Goal: Task Accomplishment & Management: Manage account settings

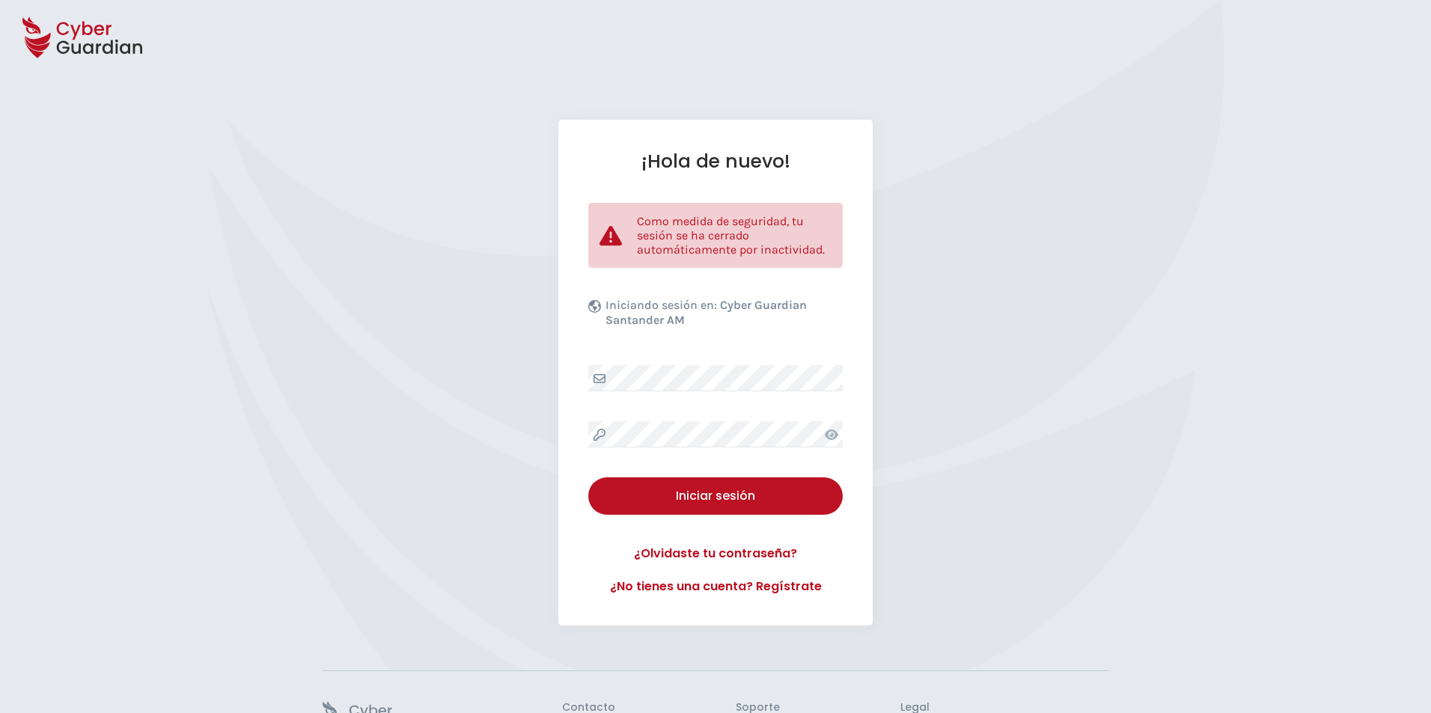
click at [661, 521] on div "¡Hola de nuevo! Como medida de seguridad, tu sesión se ha cerrado automáticamen…" at bounding box center [715, 373] width 314 height 506
click at [678, 499] on div "Iniciar sesión" at bounding box center [716, 496] width 232 height 18
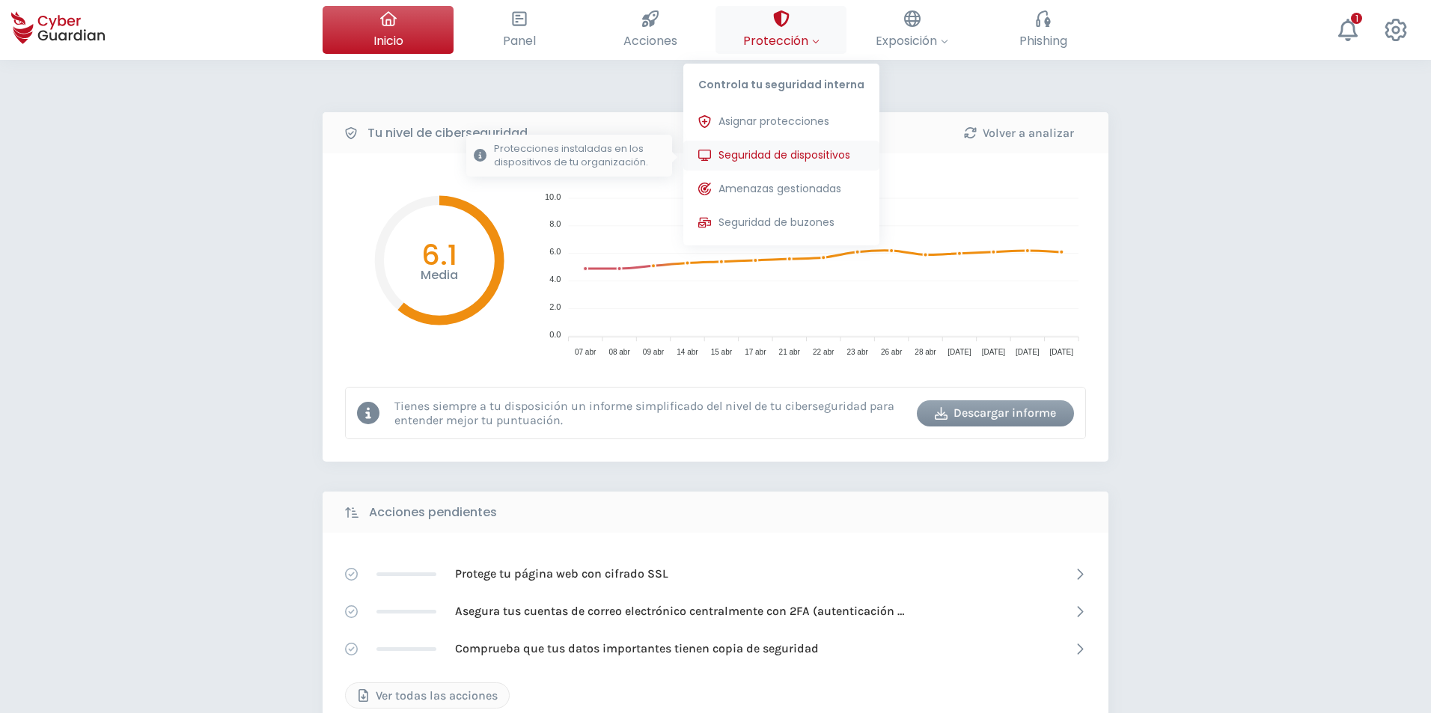
click at [750, 154] on span "Seguridad de dispositivos" at bounding box center [785, 155] width 132 height 16
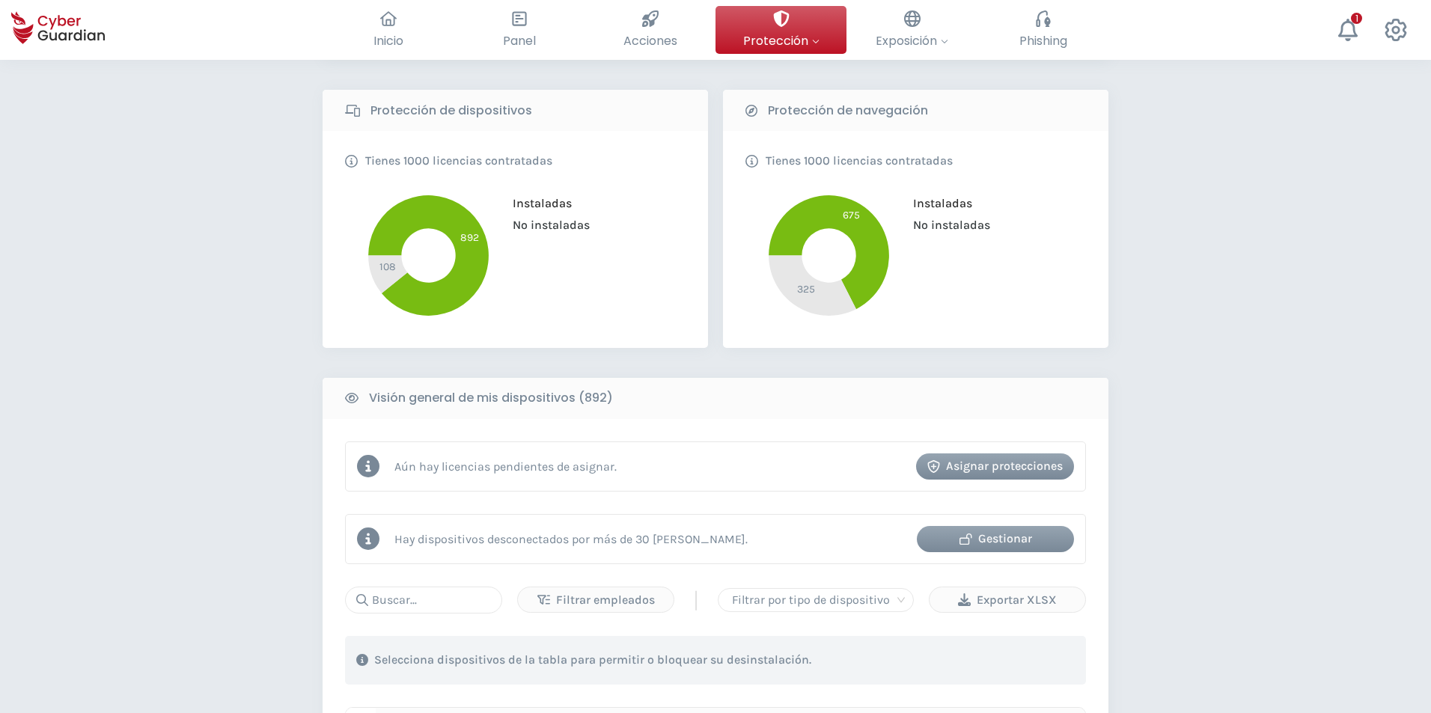
scroll to position [299, 0]
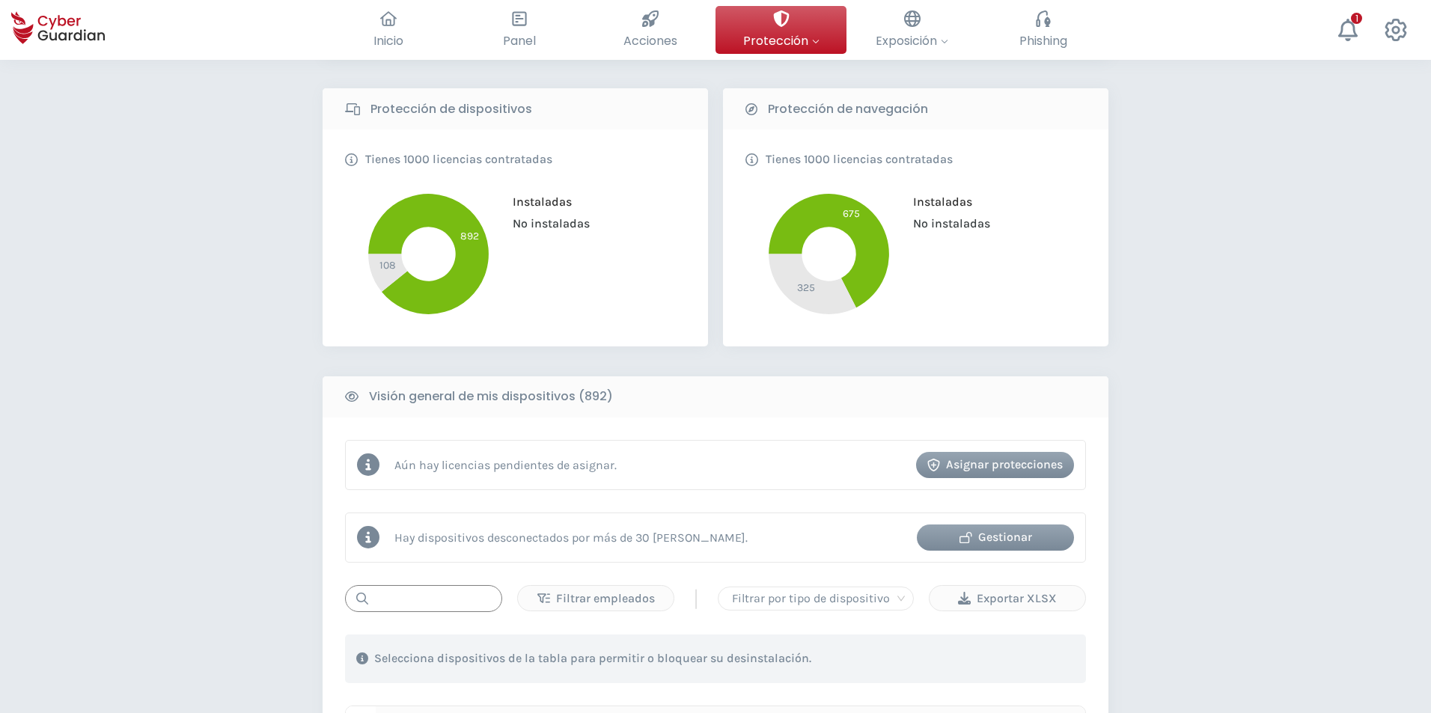
click at [448, 588] on input "text" at bounding box center [423, 598] width 157 height 27
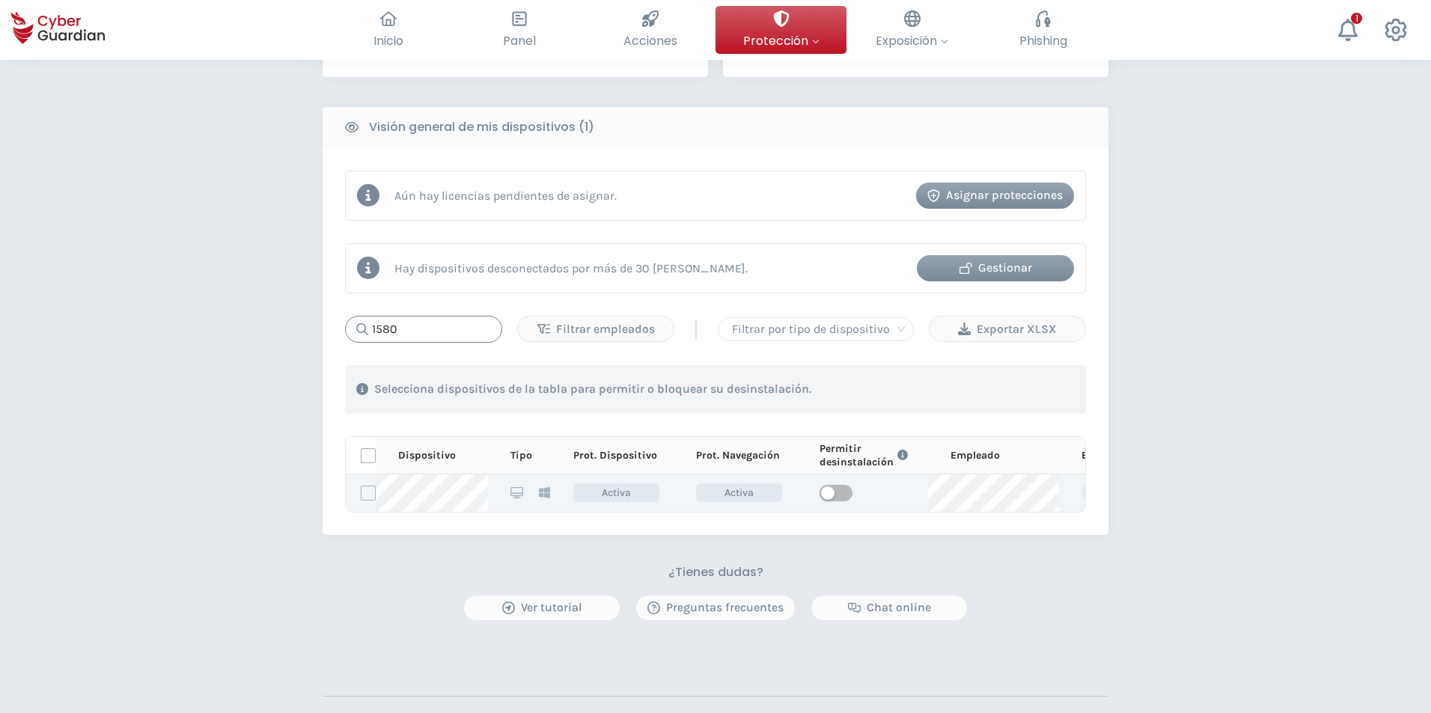
scroll to position [599, 0]
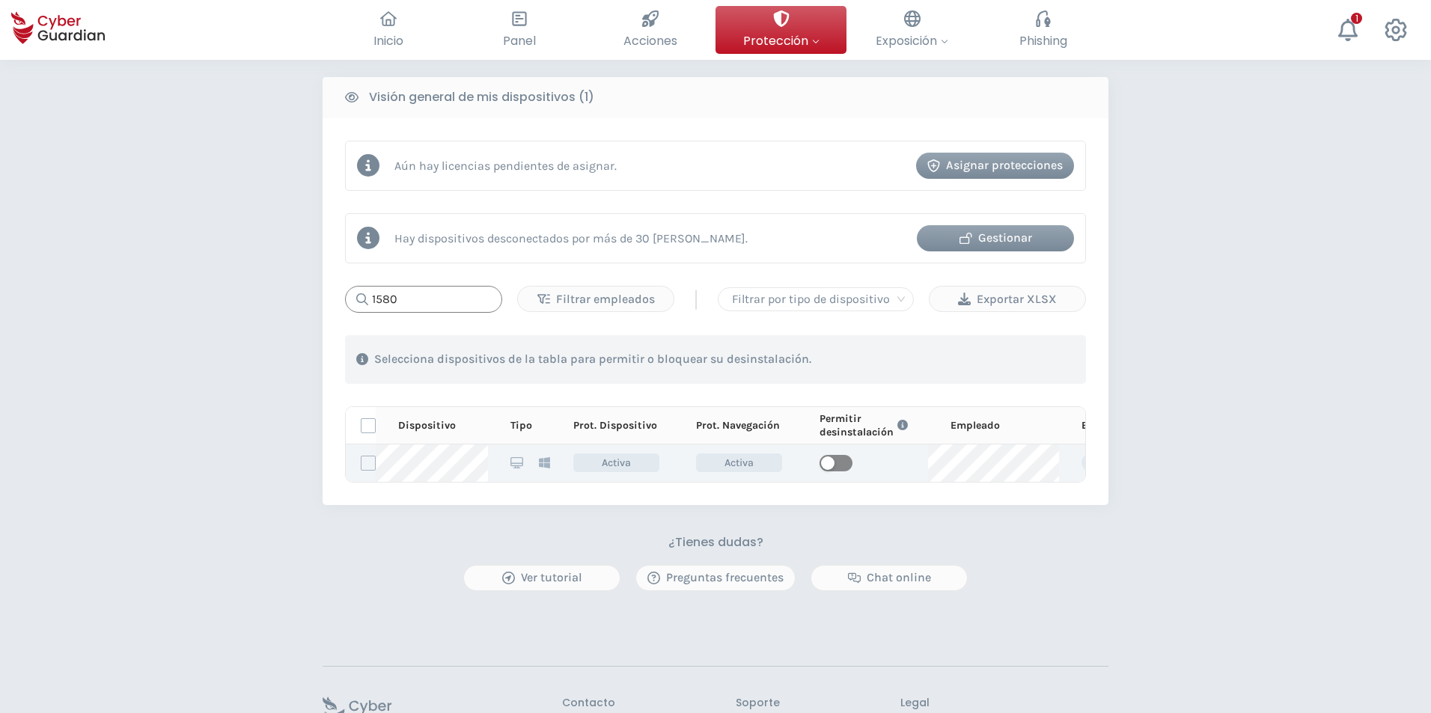
type input "1580"
click at [835, 465] on span "button" at bounding box center [836, 463] width 33 height 16
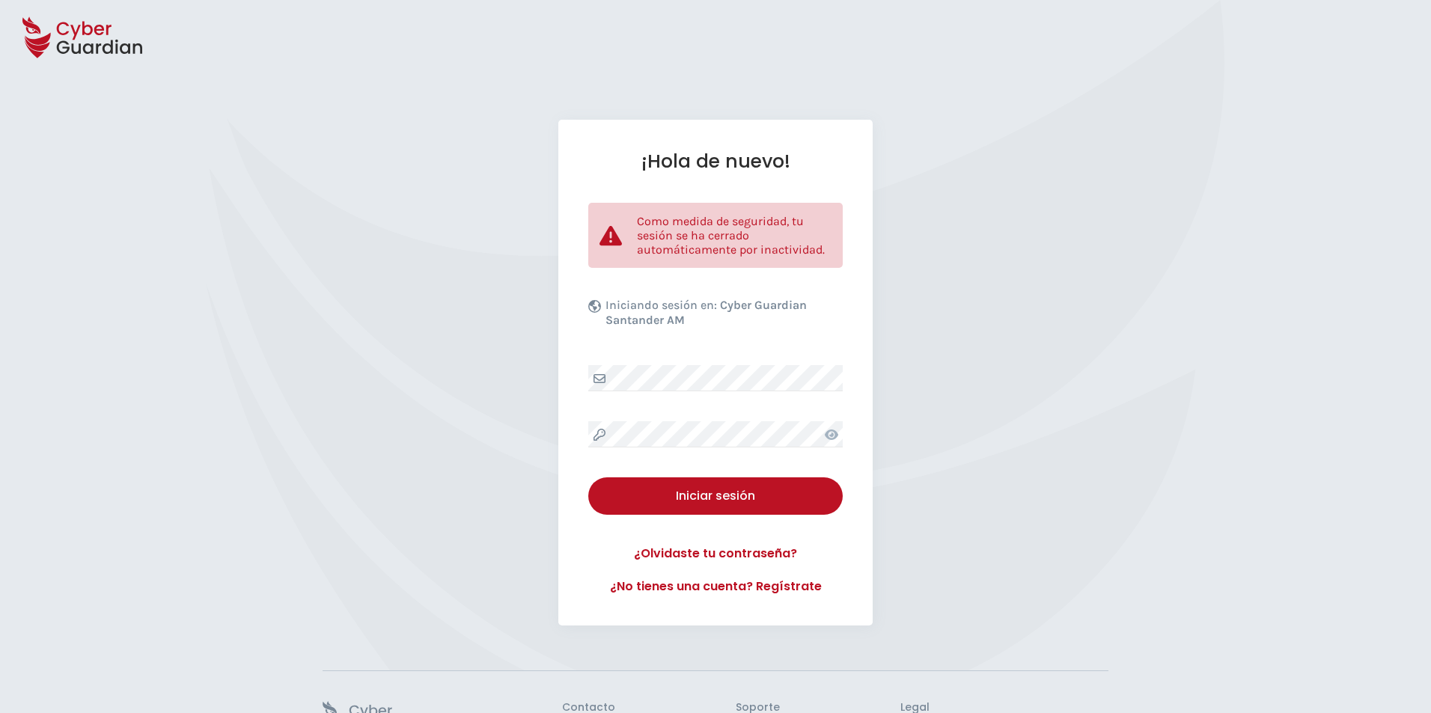
click at [335, 626] on div "¡Hola de nuevo! Como medida de seguridad, tu sesión se ha cerrado automáticamen…" at bounding box center [715, 373] width 1431 height 506
